Goal: Information Seeking & Learning: Learn about a topic

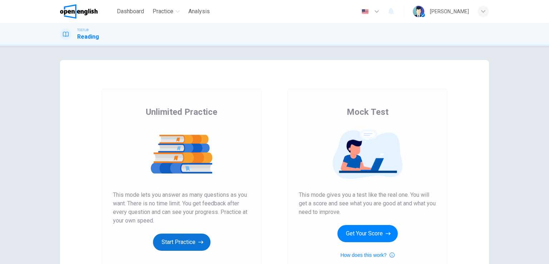
click at [185, 240] on button "Start Practice" at bounding box center [181, 241] width 57 height 17
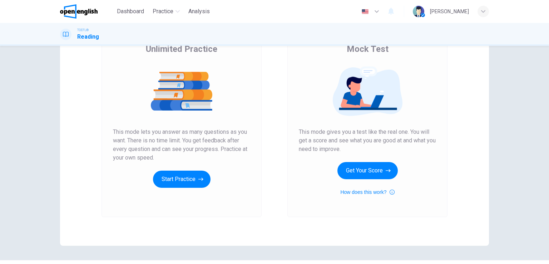
scroll to position [71, 0]
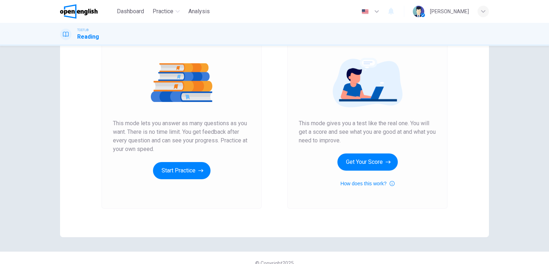
drag, startPoint x: 154, startPoint y: 151, endPoint x: 118, endPoint y: 123, distance: 46.1
click at [107, 123] on div "Unlimited Practice This mode lets you answer as many questions as you want. The…" at bounding box center [181, 112] width 160 height 191
drag, startPoint x: 113, startPoint y: 117, endPoint x: 152, endPoint y: 135, distance: 43.2
click at [152, 135] on div "Unlimited Practice This mode lets you answer as many questions as you want. The…" at bounding box center [181, 107] width 137 height 144
click at [158, 146] on span "This mode lets you answer as many questions as you want. There is no time limit…" at bounding box center [181, 136] width 137 height 34
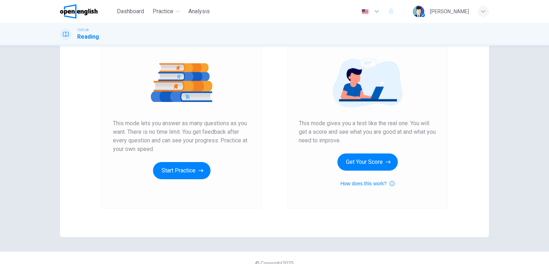
click at [157, 146] on span "This mode lets you answer as many questions as you want. There is no time limit…" at bounding box center [181, 136] width 137 height 34
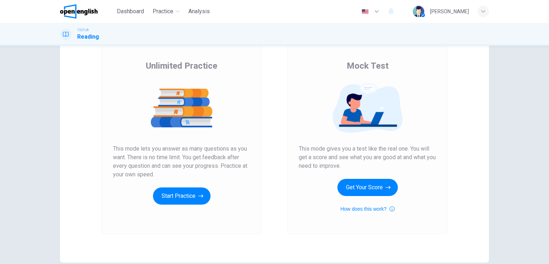
scroll to position [10, 0]
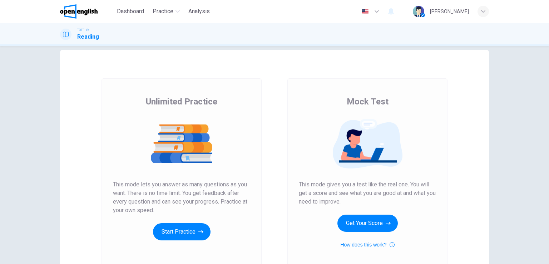
drag, startPoint x: 353, startPoint y: 202, endPoint x: 298, endPoint y: 183, distance: 58.4
click at [299, 183] on span "This mode gives you a test like the real one. You will get a score and see what…" at bounding box center [367, 193] width 137 height 26
drag, startPoint x: 350, startPoint y: 202, endPoint x: 304, endPoint y: 183, distance: 50.0
click at [304, 183] on span "This mode gives you a test like the real one. You will get a score and see what…" at bounding box center [367, 193] width 137 height 26
click at [370, 222] on button "Get Your Score" at bounding box center [367, 222] width 60 height 17
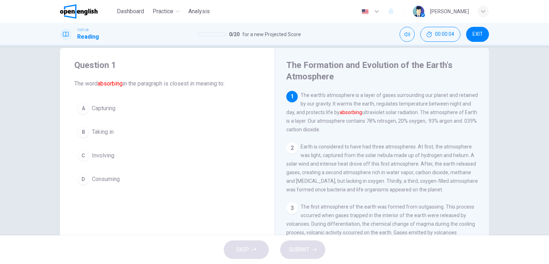
scroll to position [0, 0]
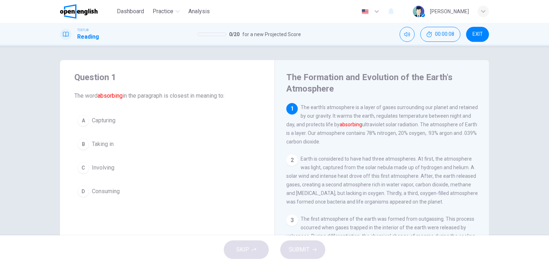
drag, startPoint x: 336, startPoint y: 90, endPoint x: 281, endPoint y: 76, distance: 56.7
click at [282, 76] on div "The Formation and Evolution of the Earth's Atmosphere 1 The earth's atmosphere …" at bounding box center [381, 190] width 214 height 260
drag, startPoint x: 64, startPoint y: 95, endPoint x: 135, endPoint y: 96, distance: 71.8
click at [135, 96] on div "Question 1 The word absorbing in the paragraph is closest in meaning to: A Capt…" at bounding box center [167, 135] width 214 height 151
click at [135, 96] on span "The word absorbing in the paragraph is closest in meaning to:" at bounding box center [167, 95] width 186 height 9
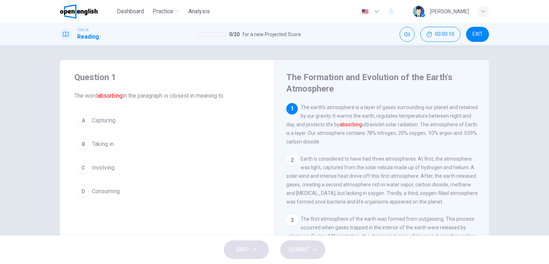
click at [135, 96] on span "The word absorbing in the paragraph is closest in meaning to:" at bounding box center [167, 95] width 186 height 9
click at [117, 187] on span "Consuming" at bounding box center [106, 191] width 28 height 9
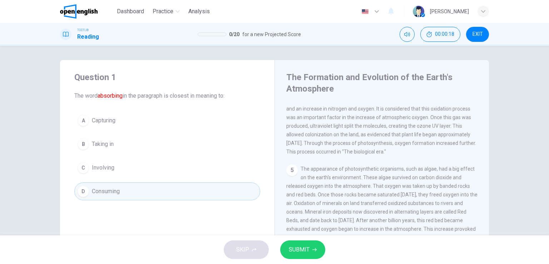
scroll to position [143, 0]
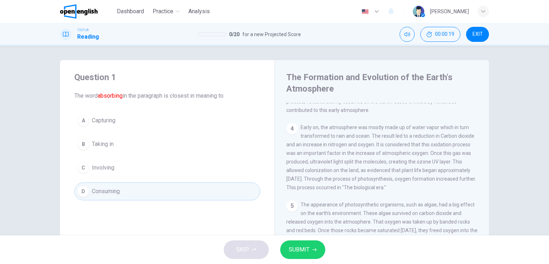
click at [480, 32] on span "EXIT" at bounding box center [477, 34] width 10 height 6
